Goal: Task Accomplishment & Management: Complete application form

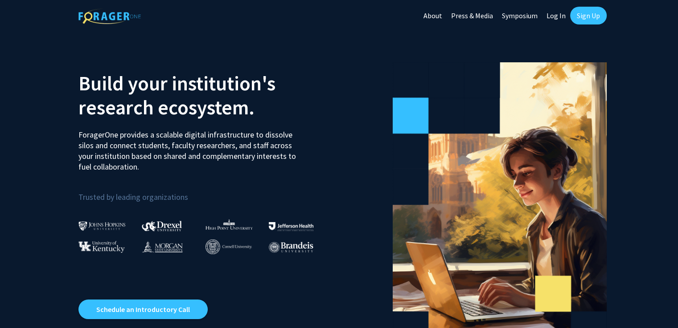
click at [589, 17] on link "Sign Up" at bounding box center [588, 16] width 37 height 18
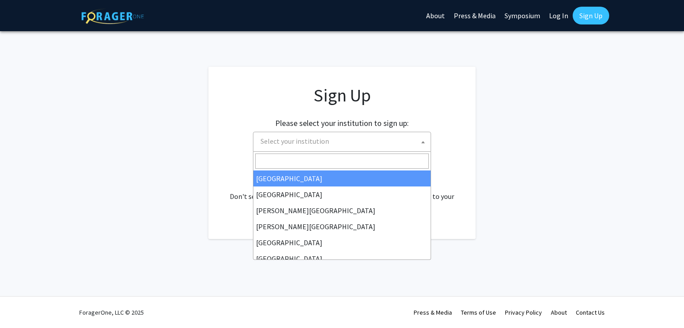
click at [404, 139] on span "Select your institution" at bounding box center [344, 141] width 174 height 18
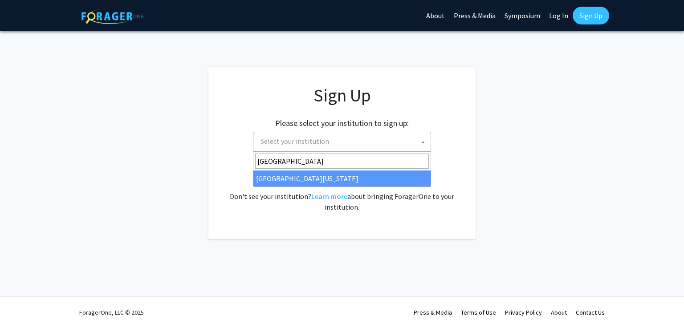
type input "[GEOGRAPHIC_DATA]"
select select "33"
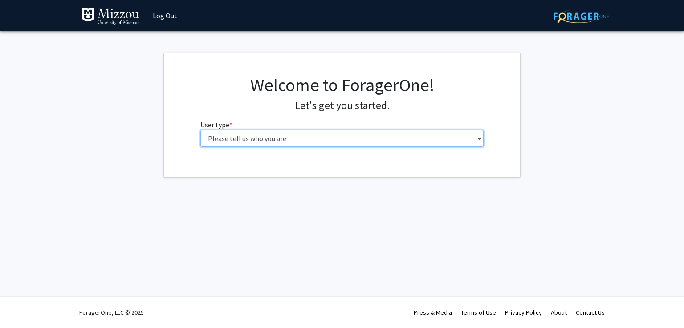
click at [462, 139] on select "Please tell us who you are Undergraduate Student Master's Student Doctoral Cand…" at bounding box center [342, 138] width 284 height 17
select select "5: faculty"
click at [200, 130] on select "Please tell us who you are Undergraduate Student Master's Student Doctoral Cand…" at bounding box center [342, 138] width 284 height 17
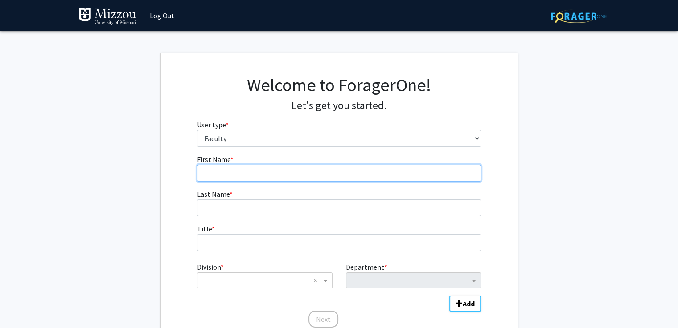
click at [416, 175] on input "First Name * required" at bounding box center [339, 173] width 284 height 17
type input "Noor"
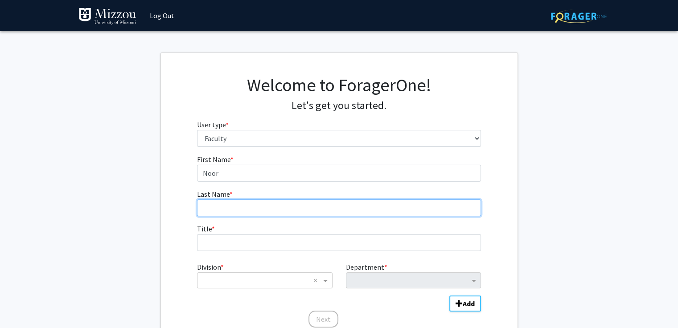
type input "Al-Shakarji"
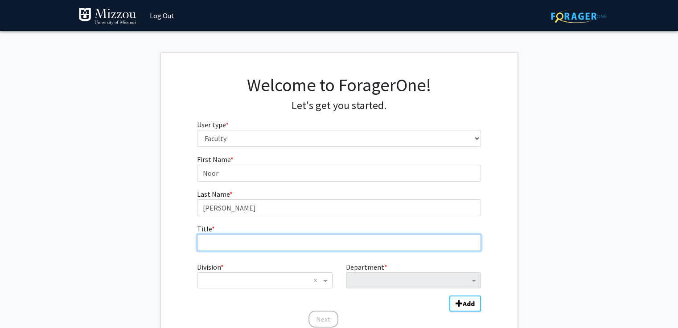
click at [265, 241] on input "Title * required" at bounding box center [339, 242] width 284 height 17
click at [269, 241] on input "Teaching Assistant Profesor" at bounding box center [339, 242] width 284 height 17
paste input "Assistant Teaching Profes"
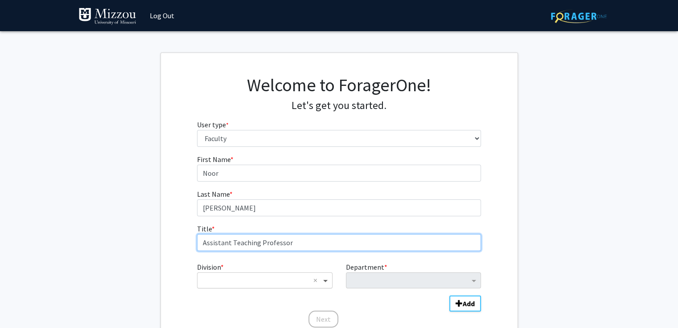
type input "Assistant Teaching Professor"
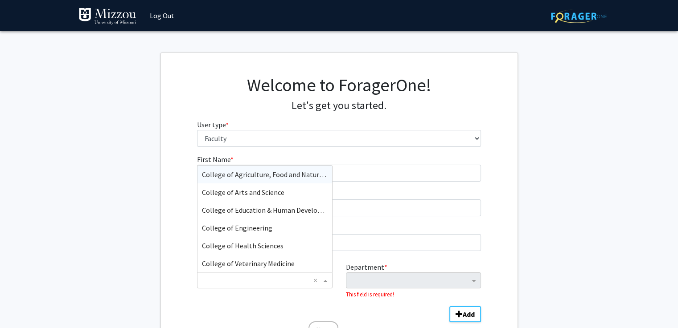
click at [326, 284] on span "Division" at bounding box center [326, 280] width 11 height 11
type input "eng"
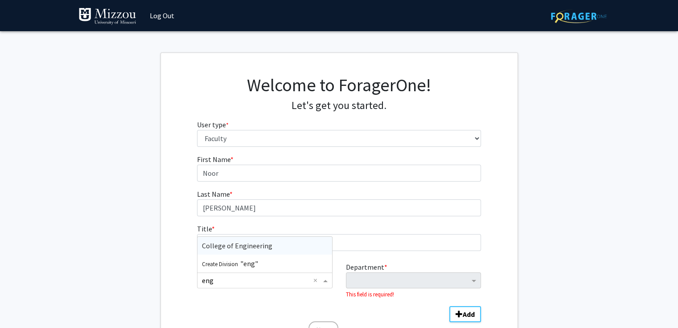
click at [298, 245] on div "College of Engineering" at bounding box center [264, 246] width 134 height 18
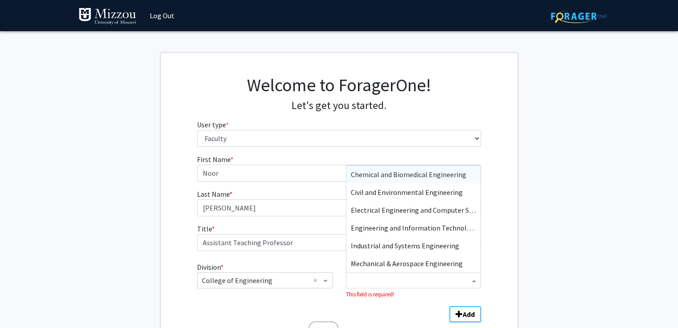
click at [368, 282] on input "Department" at bounding box center [410, 281] width 119 height 11
type input "e"
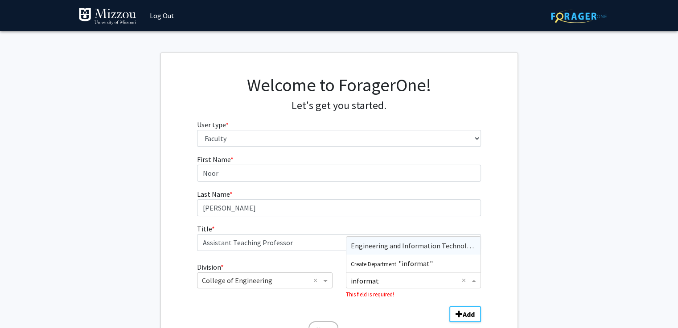
type input "informati"
click at [393, 244] on span "Engineering and Information Technology" at bounding box center [414, 245] width 127 height 9
